Goal: Book appointment/travel/reservation

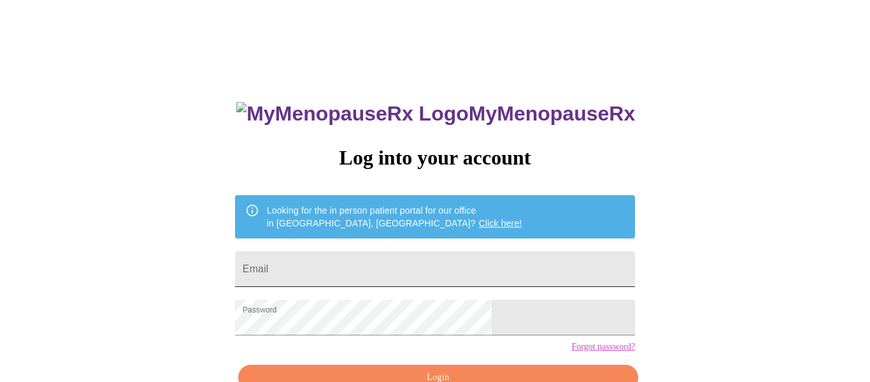
click at [343, 274] on input "Email" at bounding box center [435, 269] width 400 height 36
type input "[EMAIL_ADDRESS][DOMAIN_NAME]"
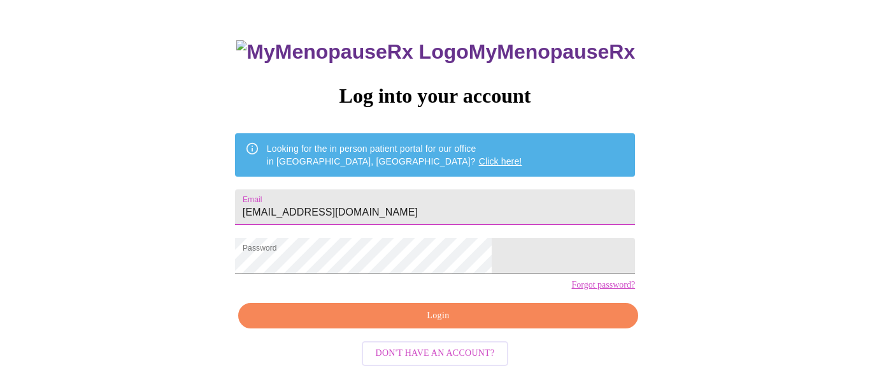
scroll to position [75, 0]
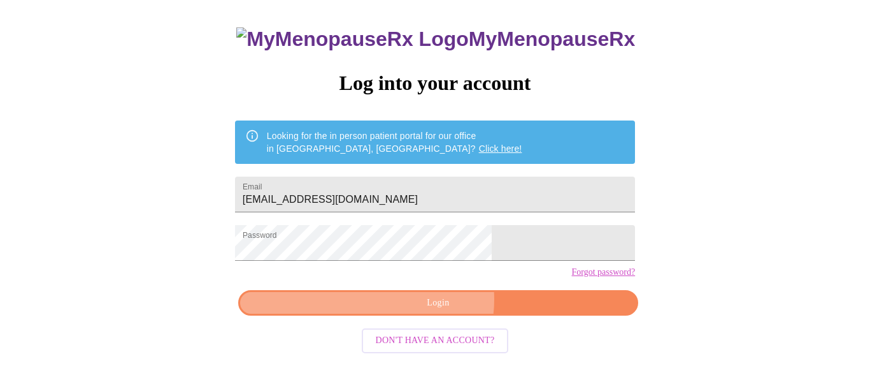
click at [435, 311] on span "Login" at bounding box center [438, 303] width 371 height 16
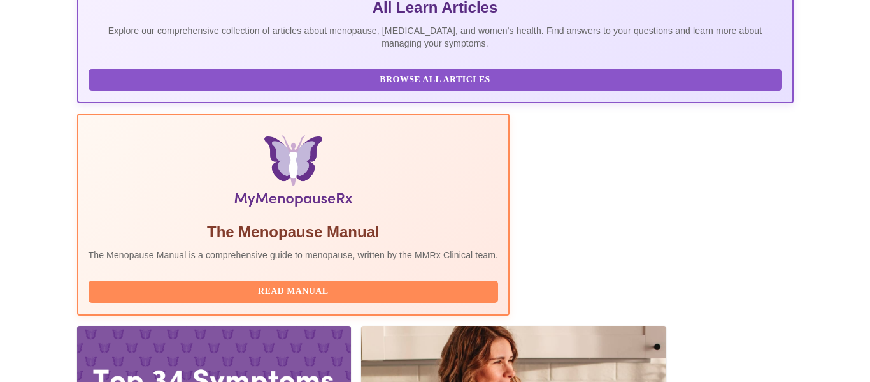
scroll to position [316, 0]
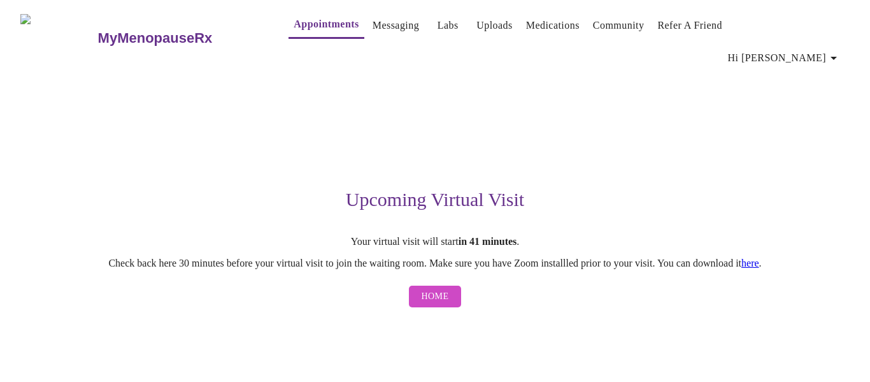
click at [426, 289] on span "Home" at bounding box center [435, 297] width 27 height 16
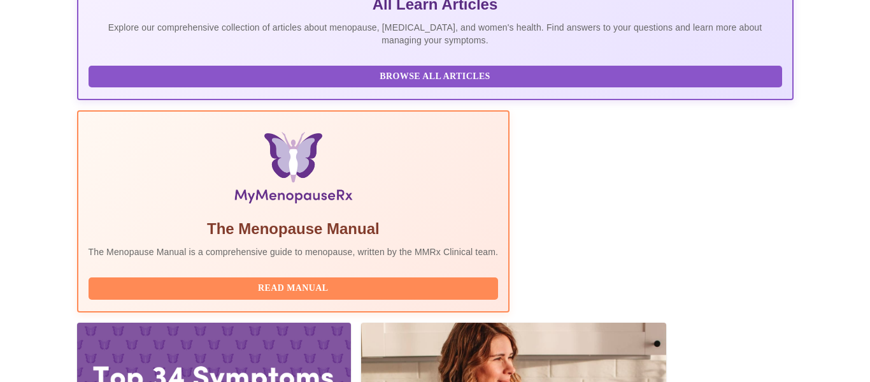
scroll to position [316, 0]
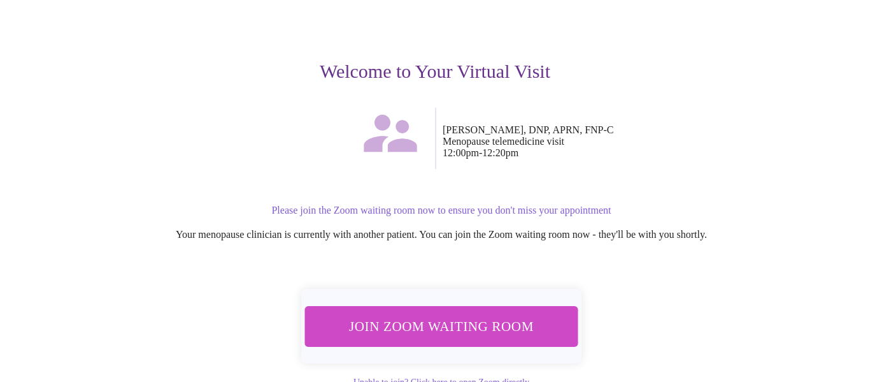
scroll to position [135, 0]
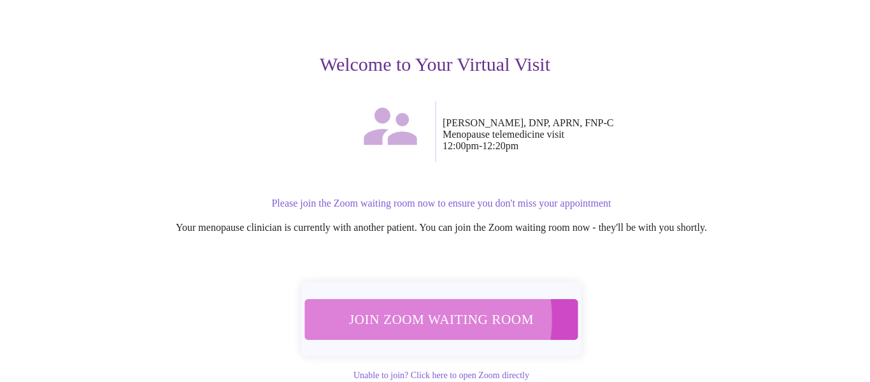
click at [408, 307] on span "Join Zoom Waiting Room" at bounding box center [442, 319] width 240 height 24
